Goal: Complete application form

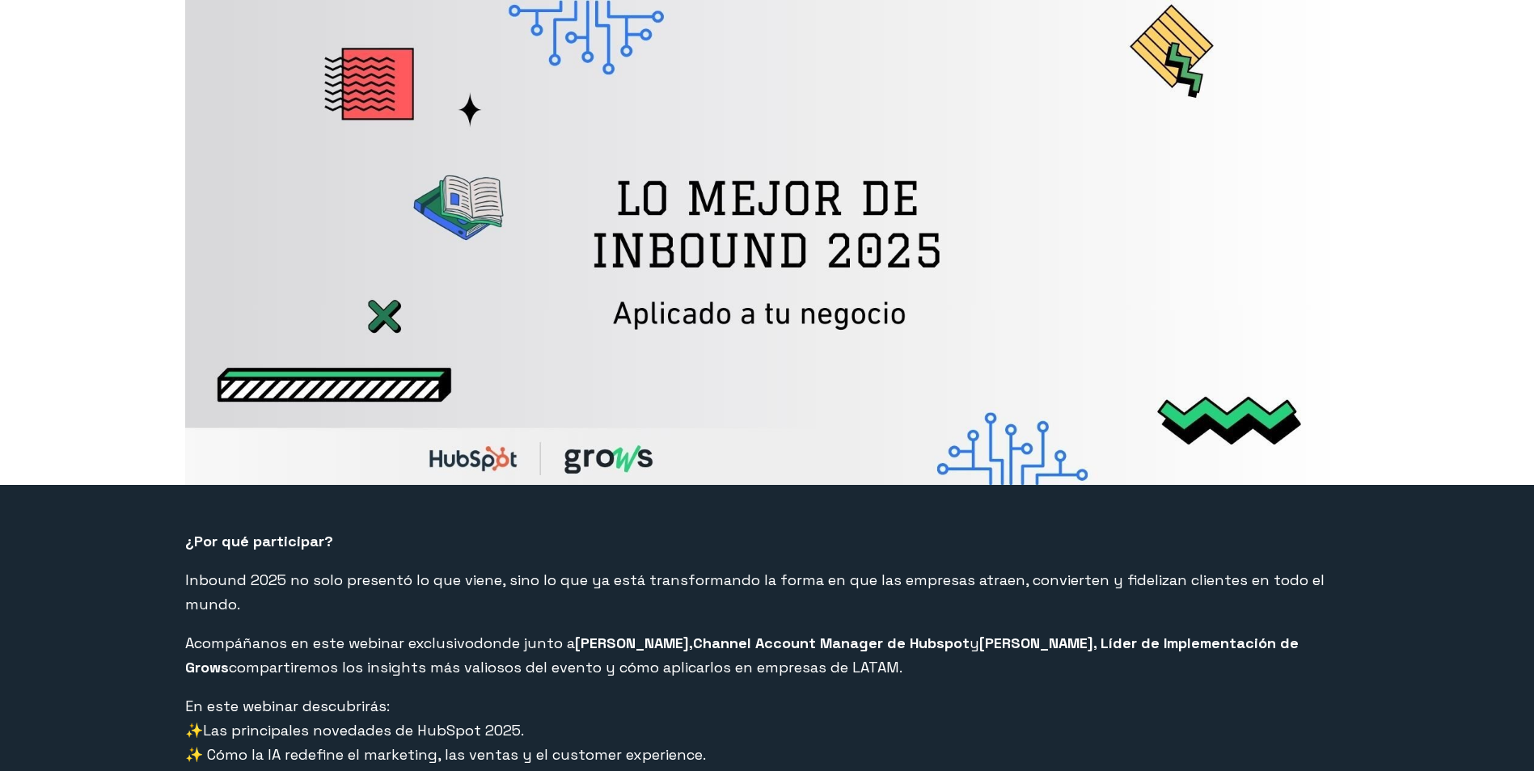
select select "CO"
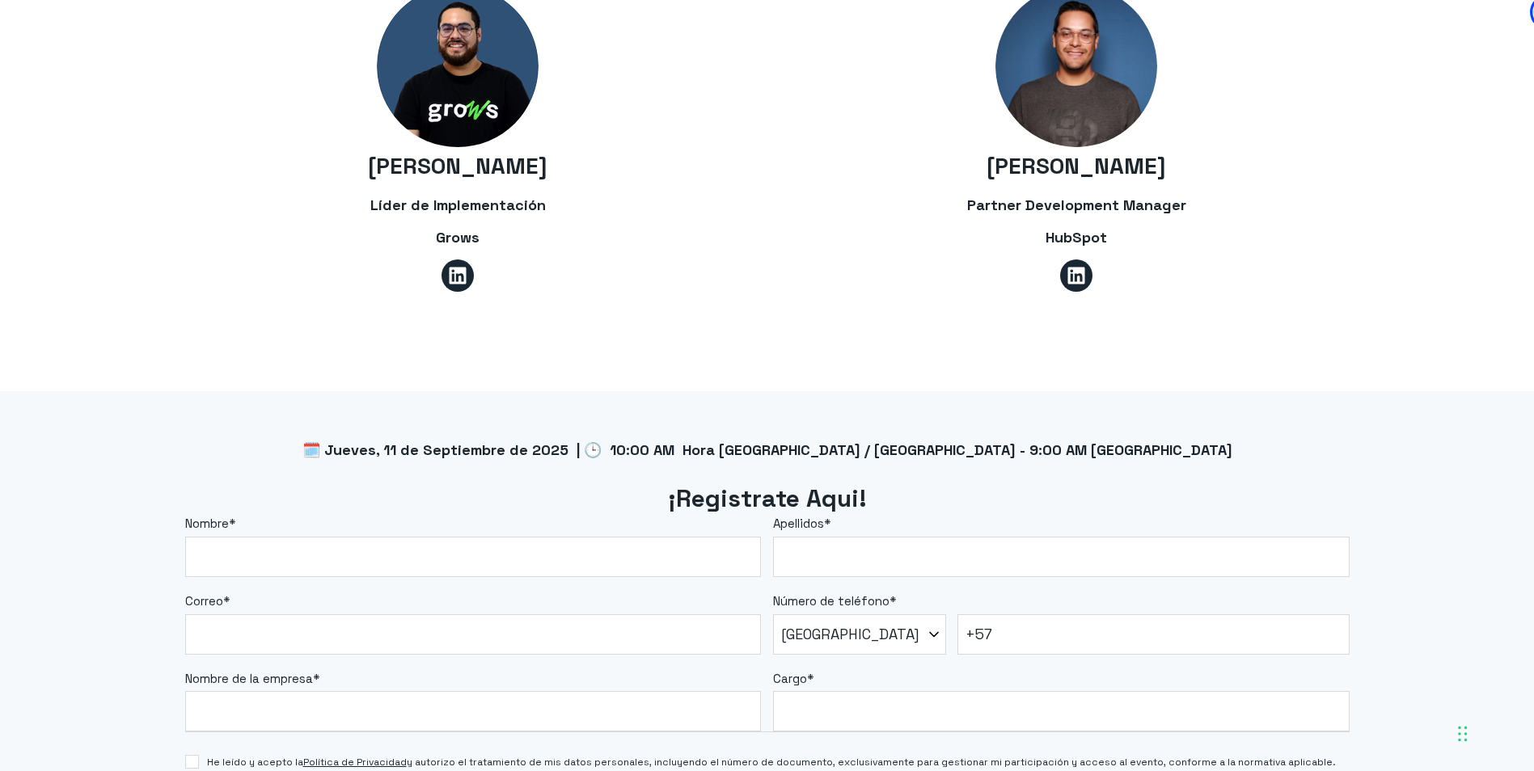
scroll to position [1051, 0]
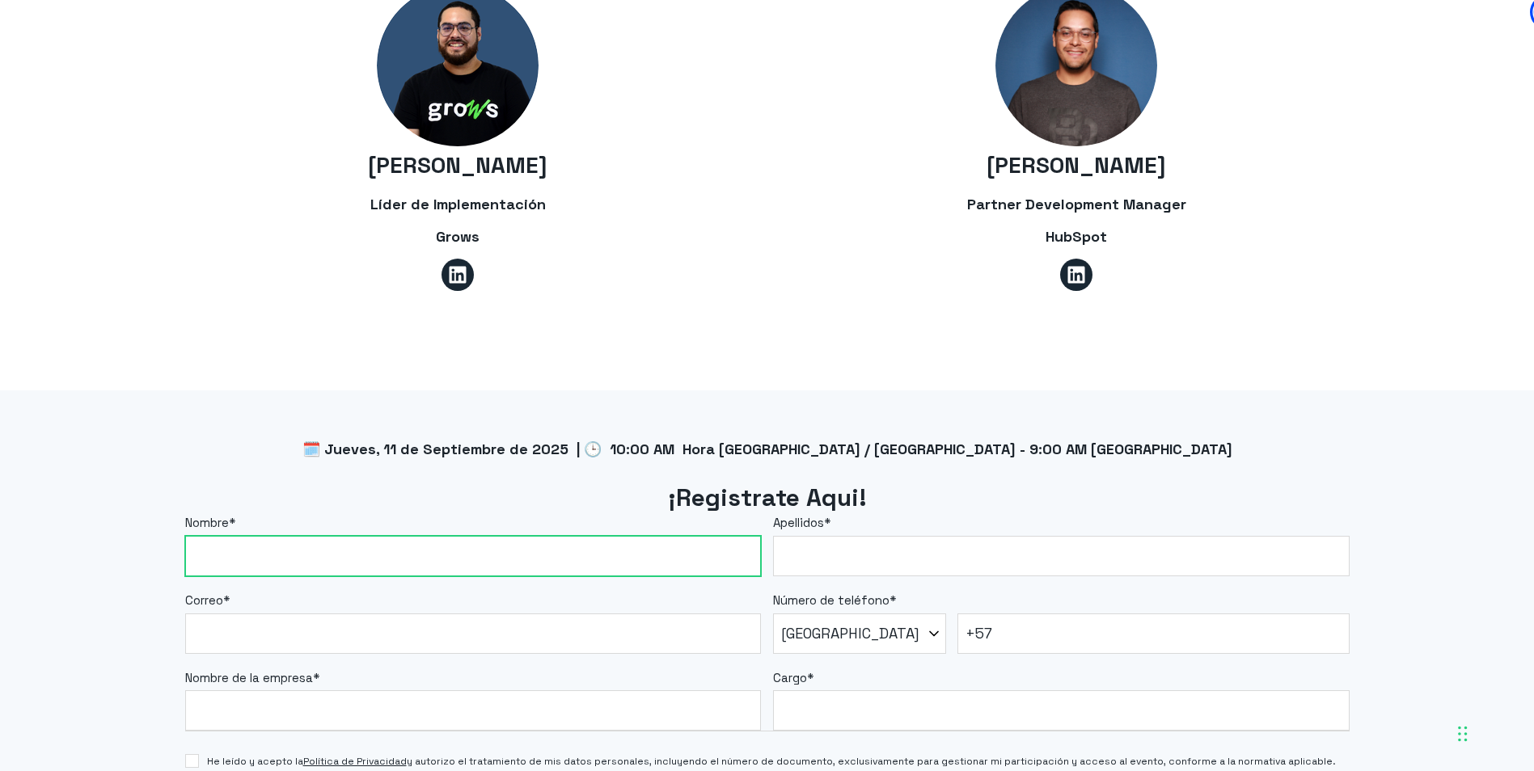
drag, startPoint x: 235, startPoint y: 525, endPoint x: 357, endPoint y: 542, distance: 122.5
click at [358, 542] on input "Nombre *" at bounding box center [473, 556] width 577 height 40
type input "[PERSON_NAME]"
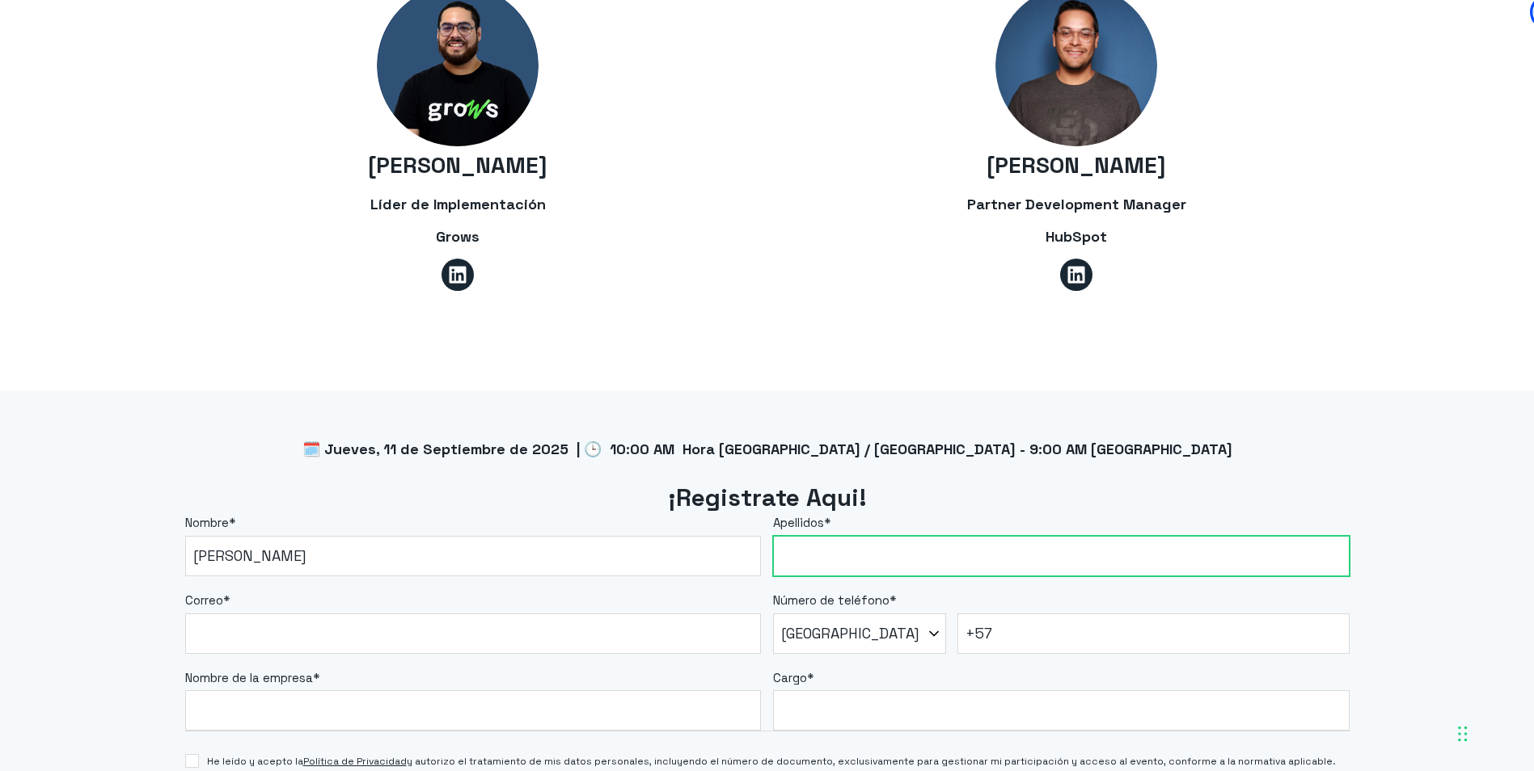
drag, startPoint x: 932, startPoint y: 536, endPoint x: 914, endPoint y: 537, distance: 18.6
click at [932, 536] on input "Apellidos *" at bounding box center [1061, 556] width 577 height 40
type input "Guerrón"
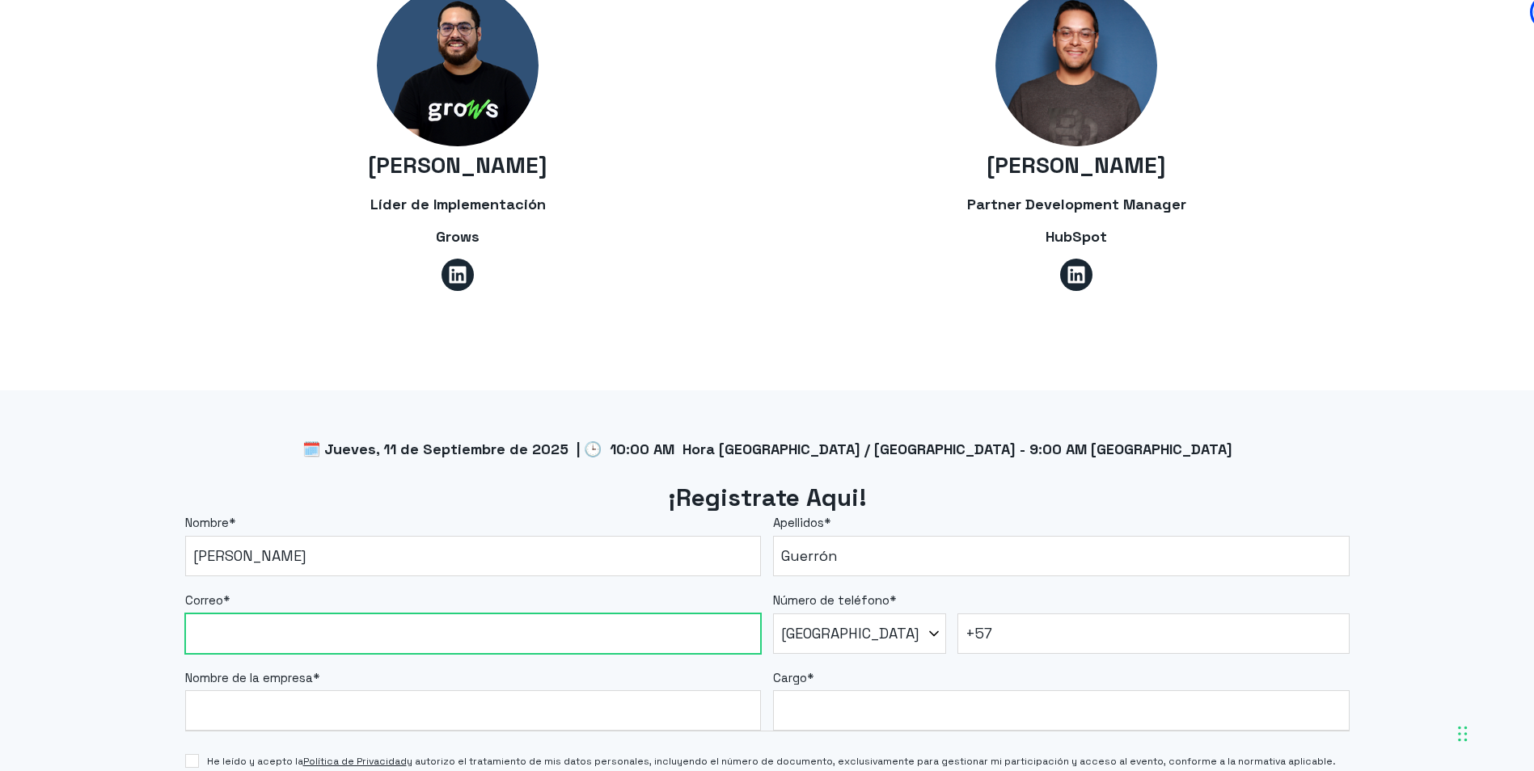
click at [390, 619] on input "Correo *" at bounding box center [473, 634] width 577 height 40
type input "[PERSON_NAME][EMAIL_ADDRESS][PERSON_NAME][DOMAIN_NAME]"
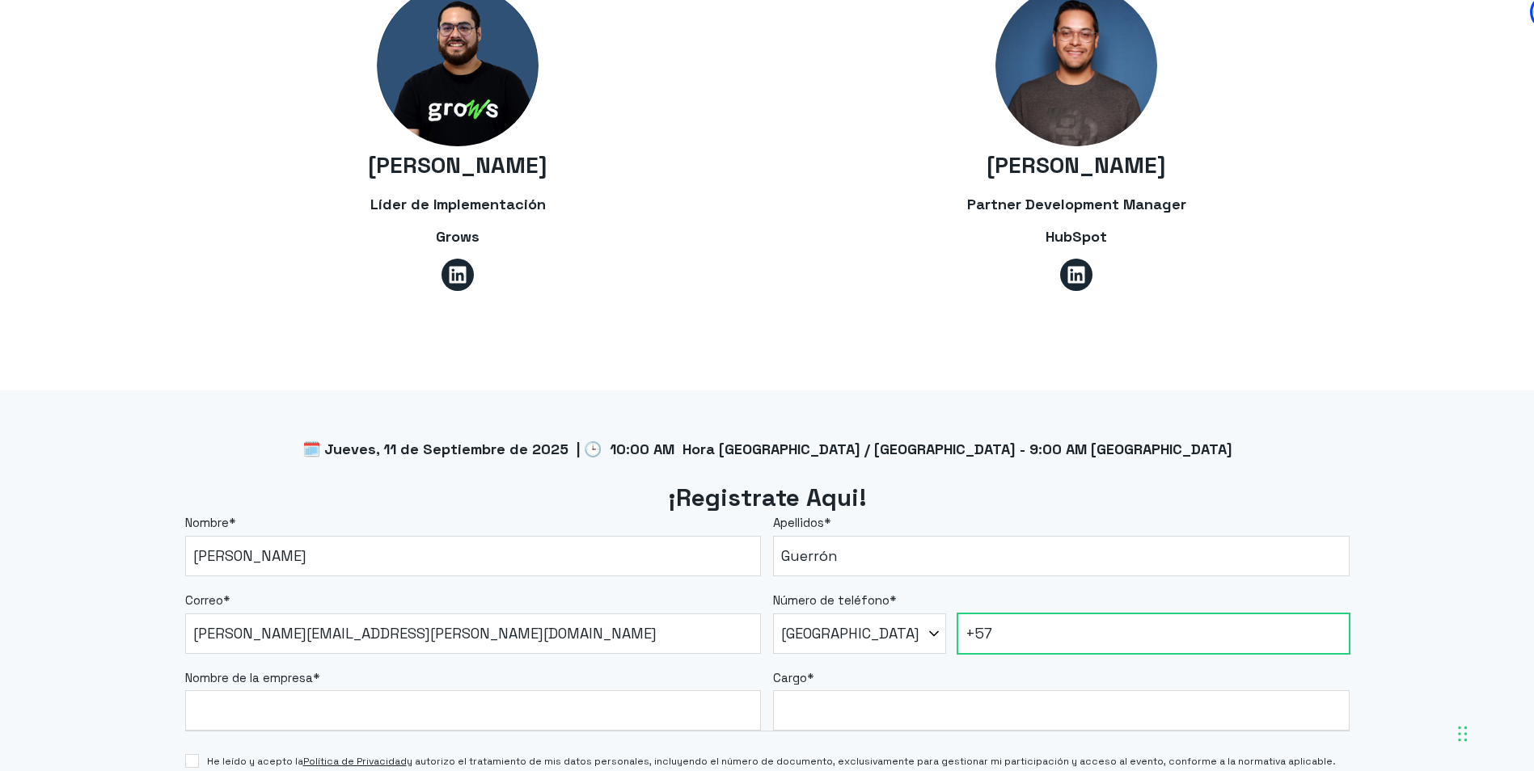
click at [1050, 614] on input "+57" at bounding box center [1153, 634] width 392 height 40
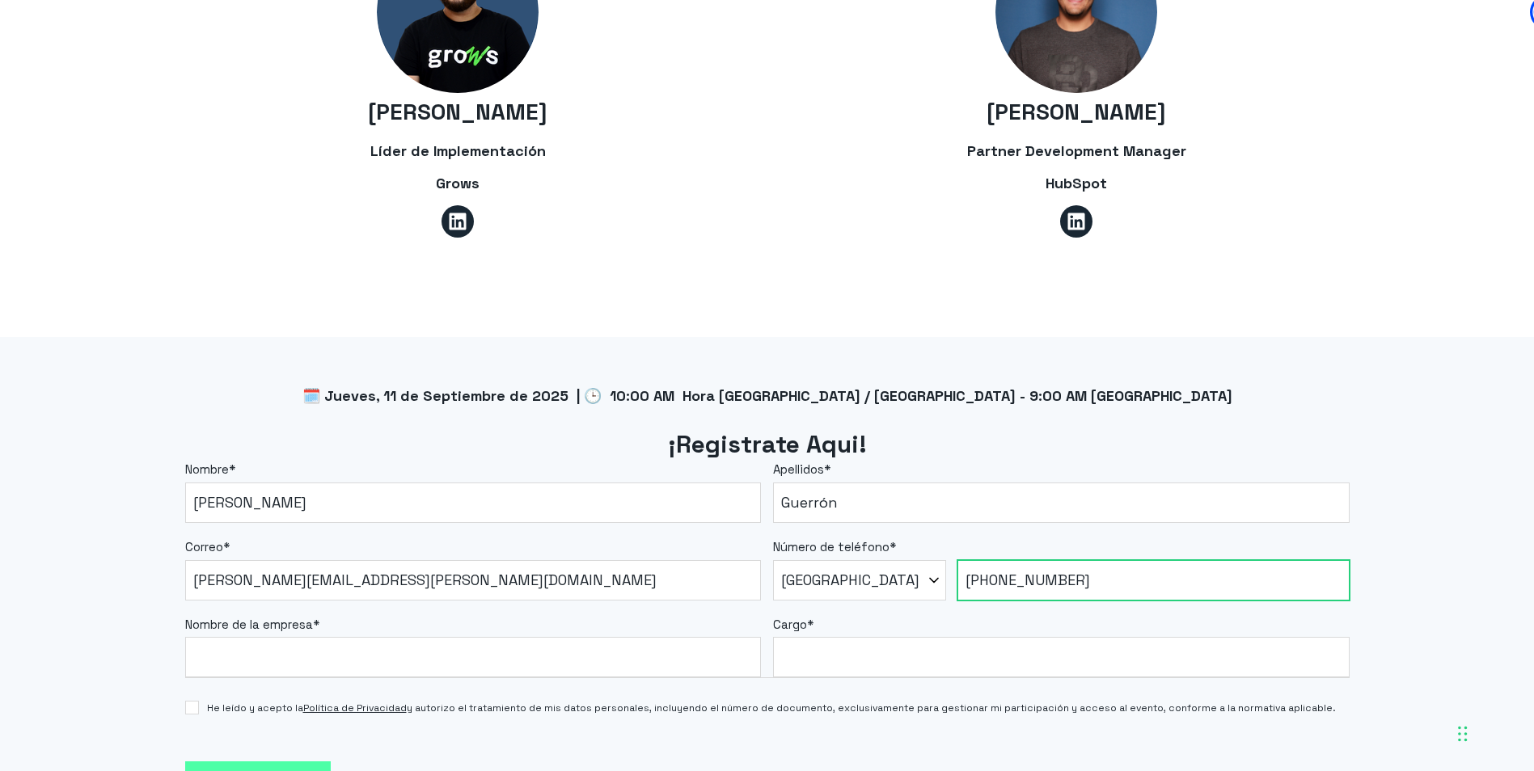
scroll to position [1132, 0]
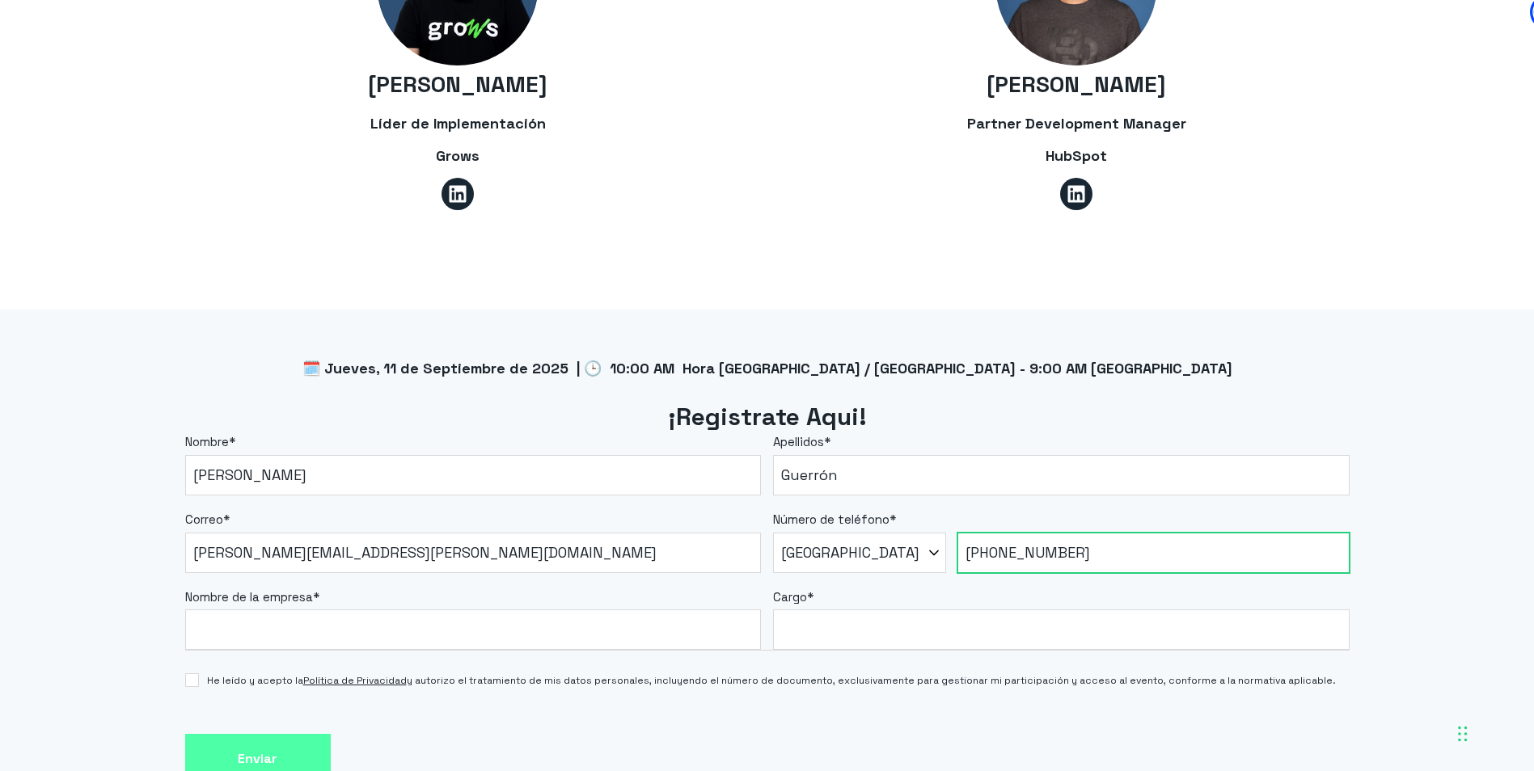
type input "[PHONE_NUMBER]"
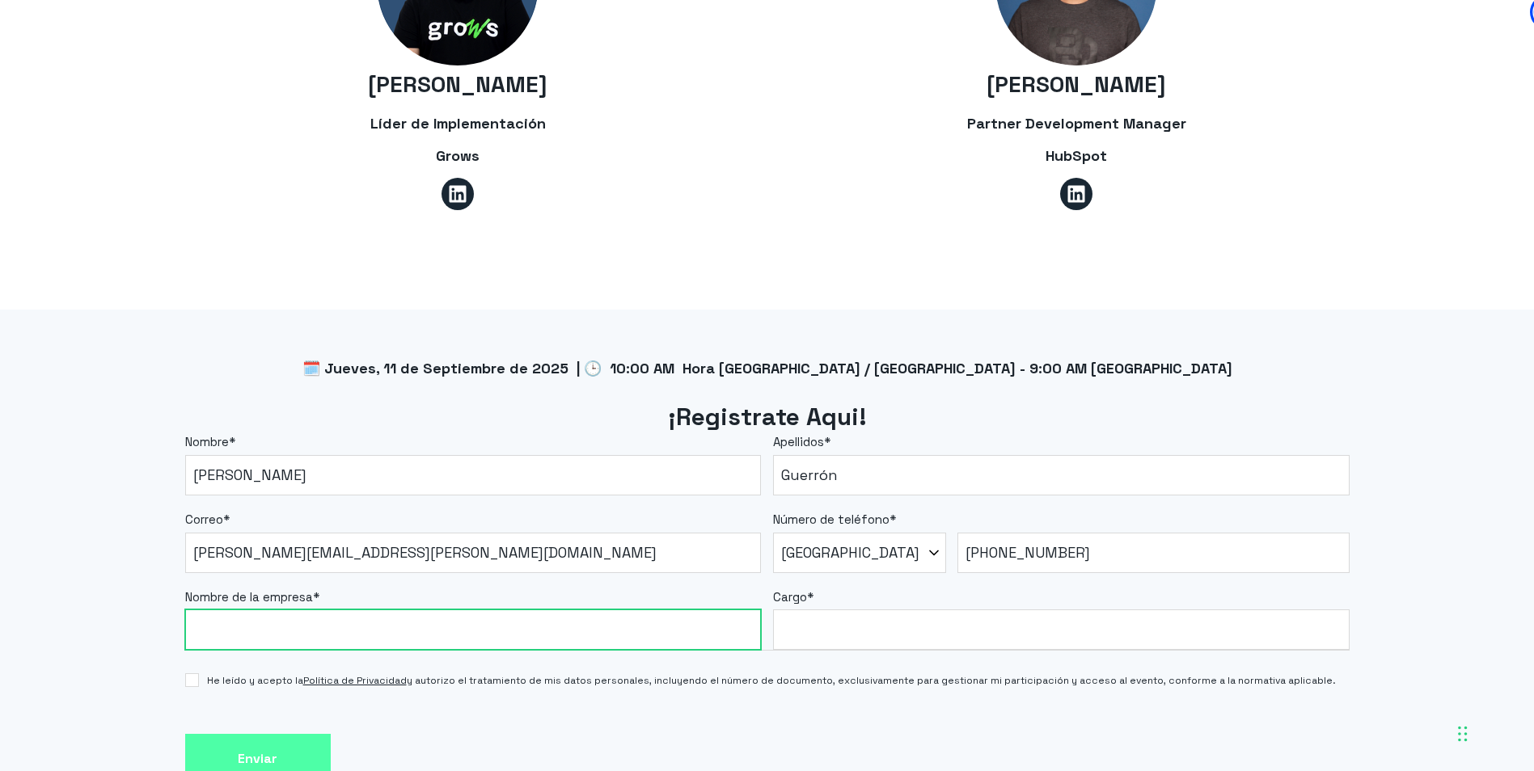
click at [406, 610] on input "Nombre de la empresa *" at bounding box center [473, 630] width 577 height 40
type input "Escuela Colombiana de Ingeniería"
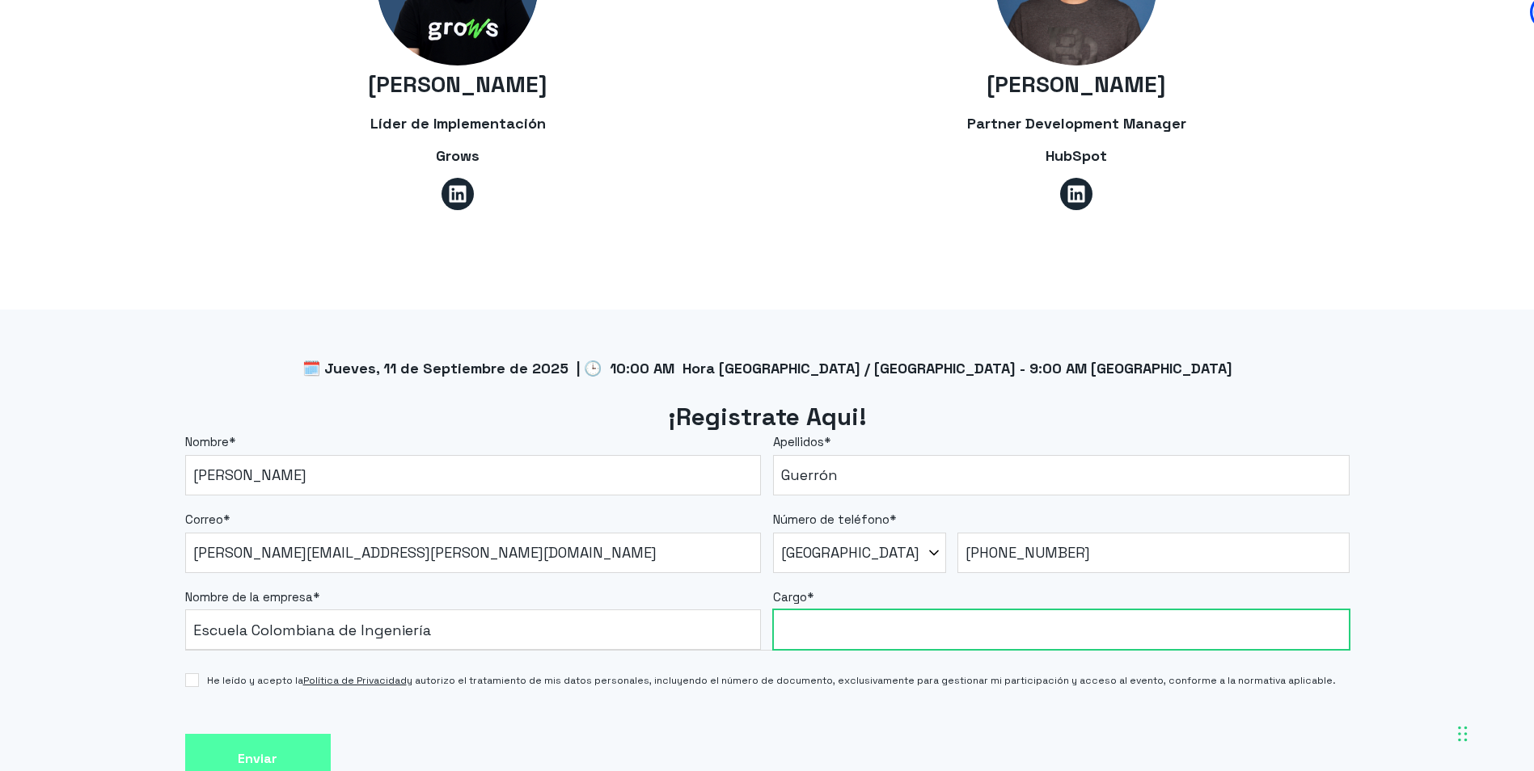
click at [857, 610] on input "Cargo *" at bounding box center [1061, 630] width 577 height 40
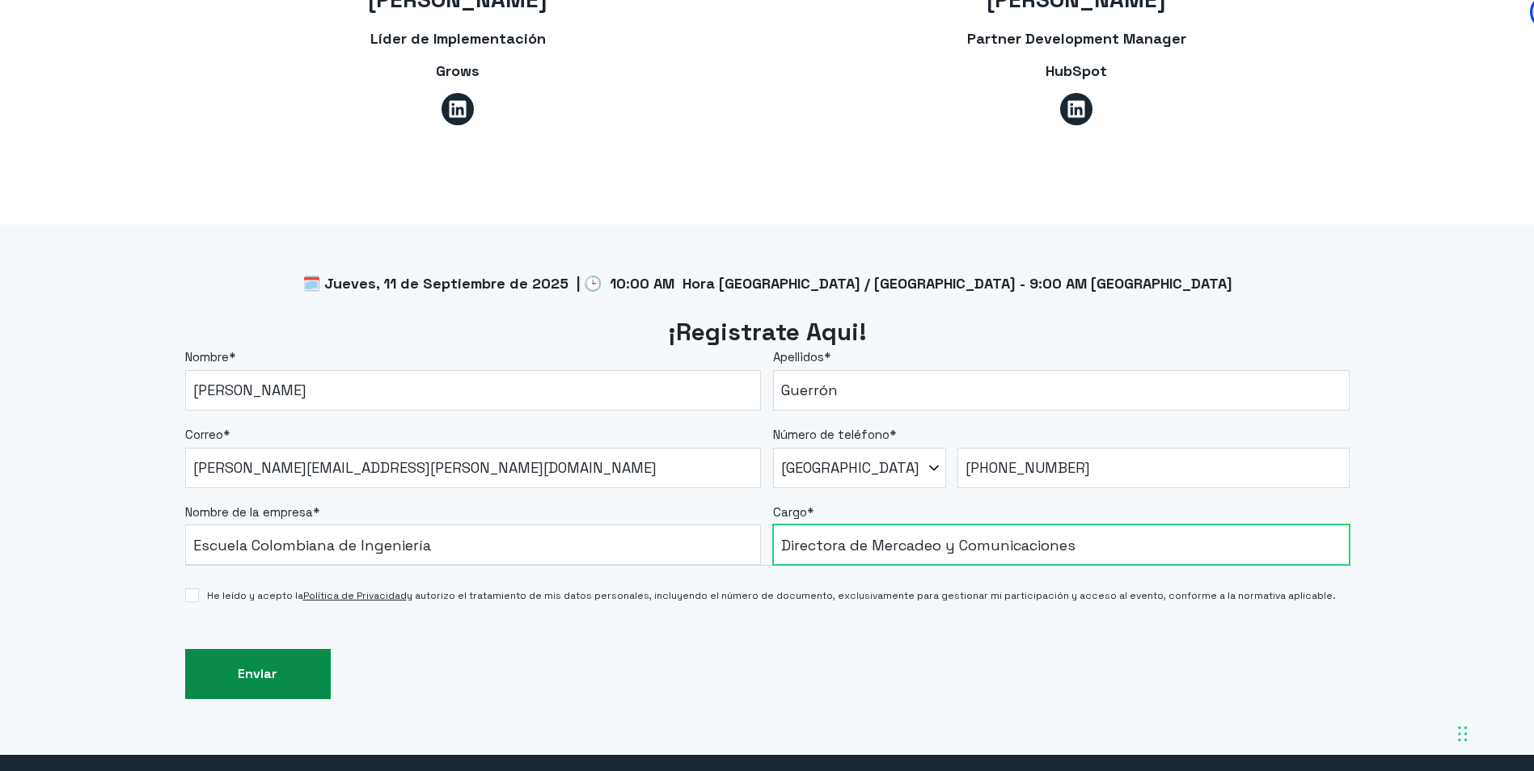
scroll to position [1294, 0]
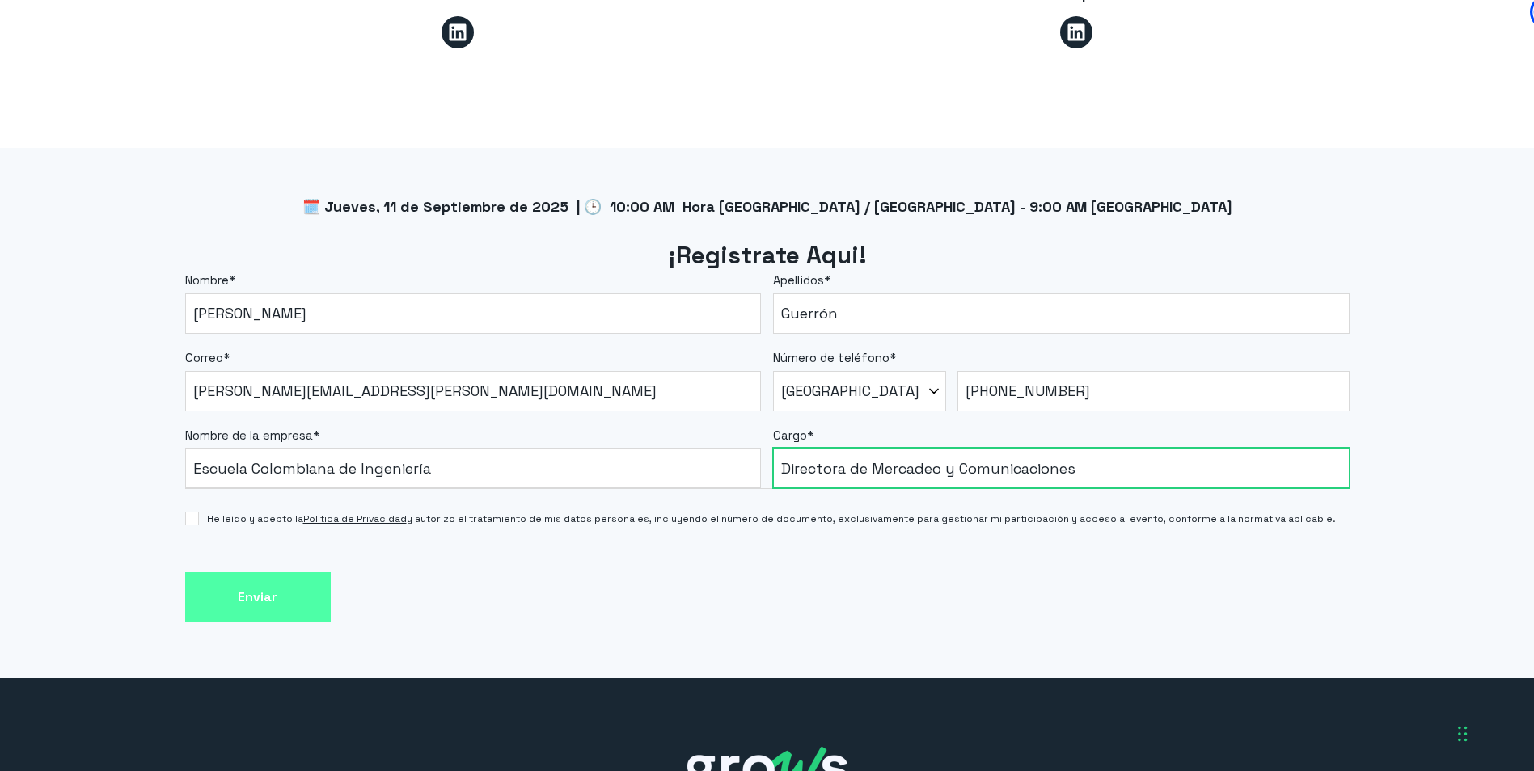
type input "Directora de Mercadeo y Comunicaciones"
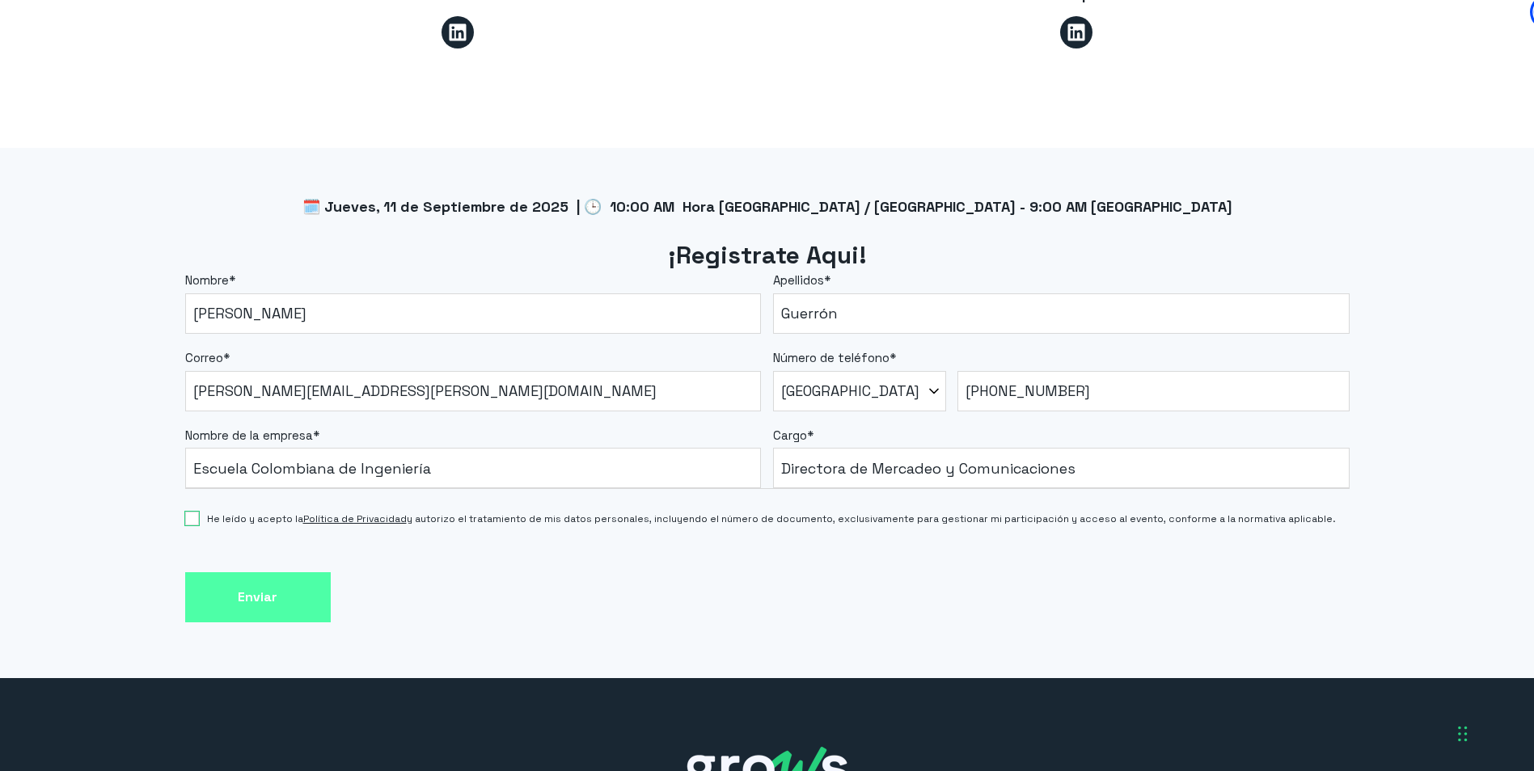
click at [189, 512] on input "He leído y acepto la Política de Privacidad y autorizo el tratamiento de mis da…" at bounding box center [192, 519] width 14 height 14
checkbox input "true"
drag, startPoint x: 248, startPoint y: 571, endPoint x: 260, endPoint y: 568, distance: 11.6
click at [247, 573] on input "Enviar" at bounding box center [258, 598] width 146 height 51
